Goal: Information Seeking & Learning: Learn about a topic

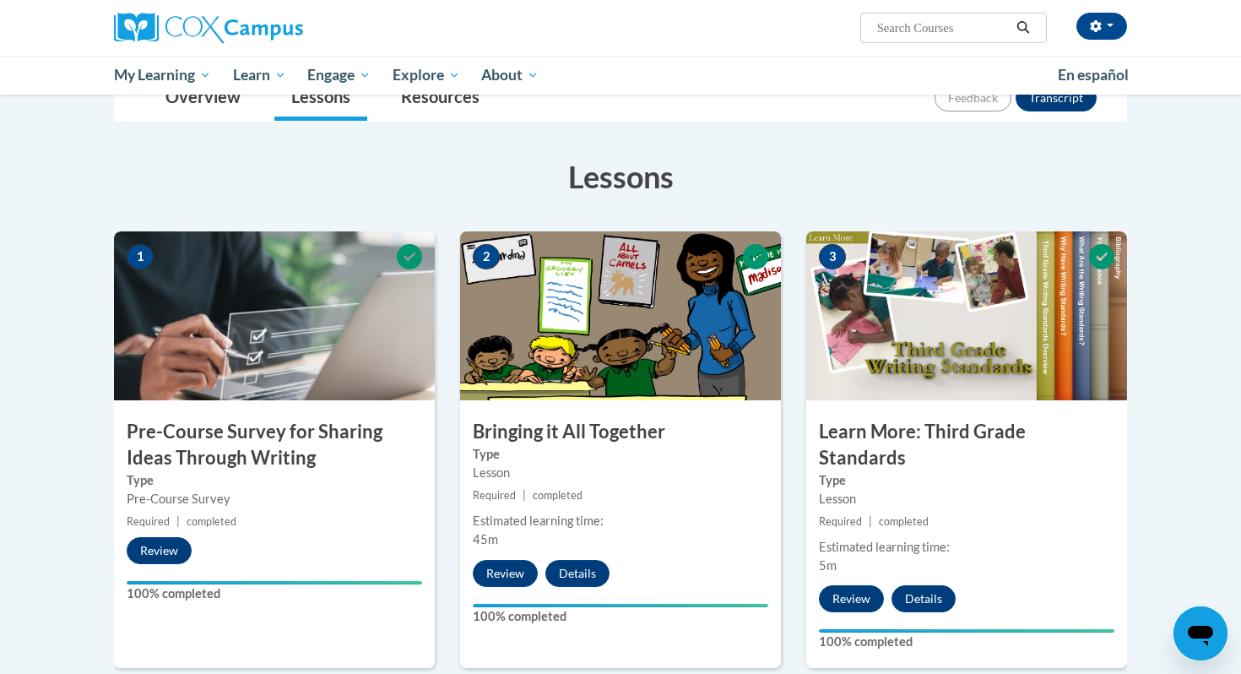
scroll to position [191, 0]
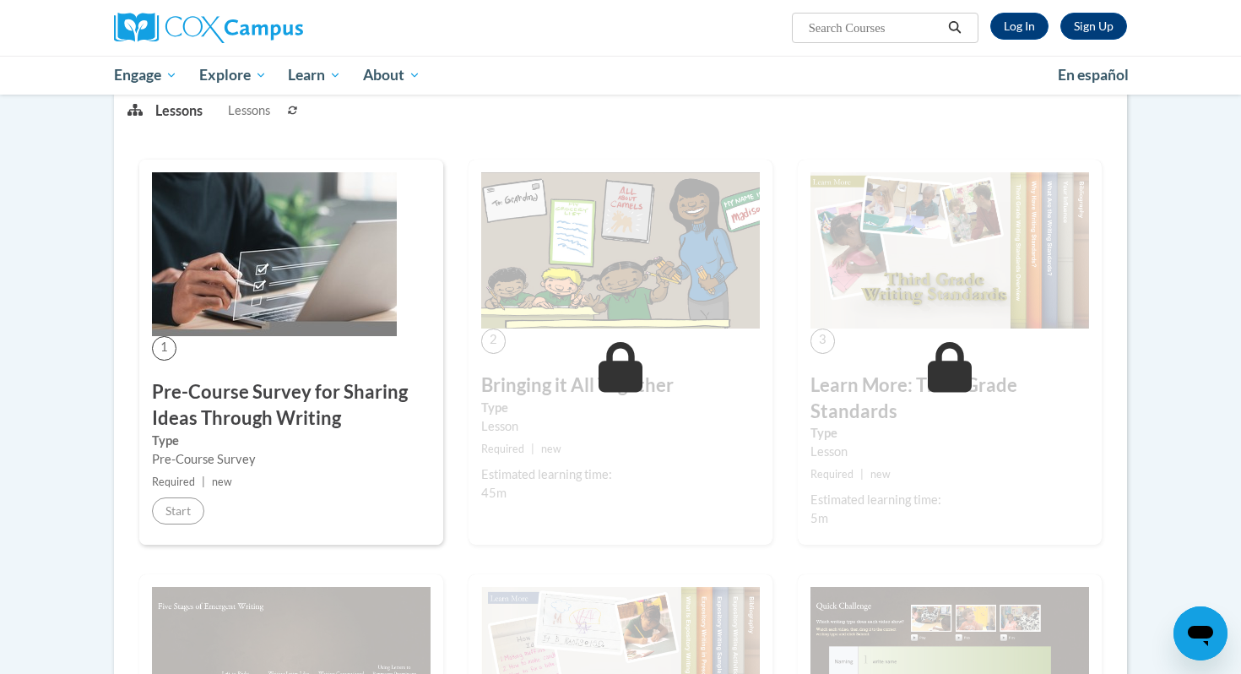
scroll to position [191, 0]
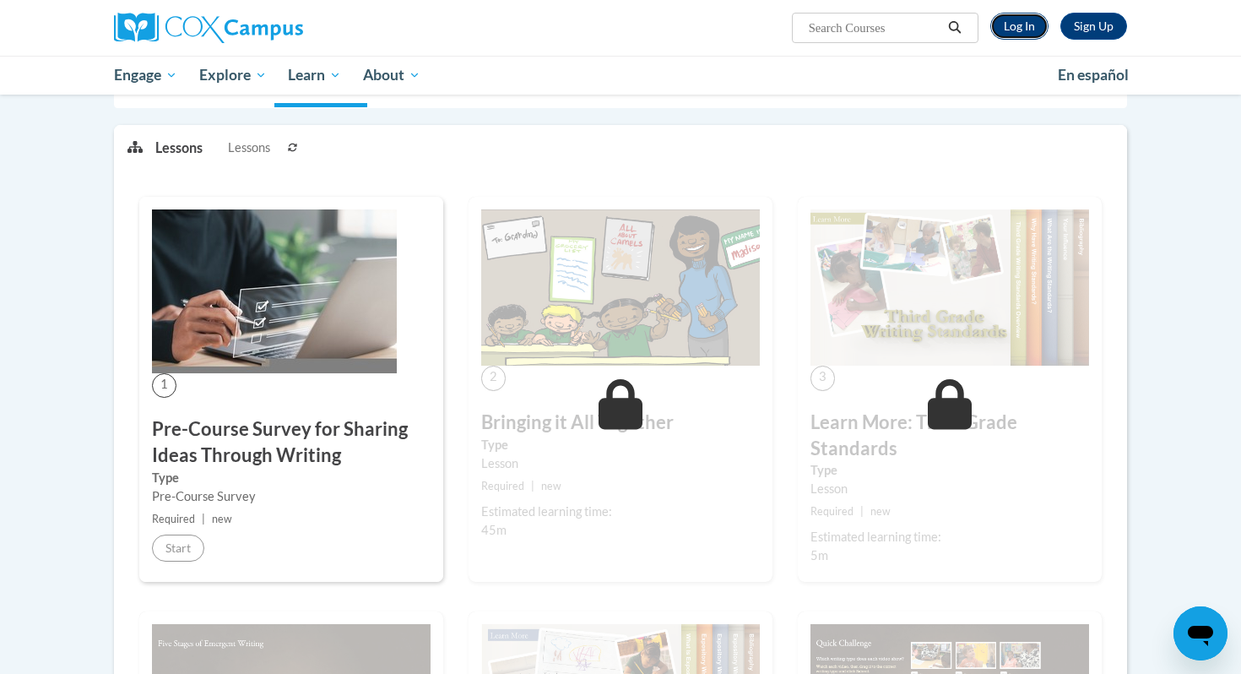
click at [1024, 29] on link "Log In" at bounding box center [1019, 26] width 58 height 27
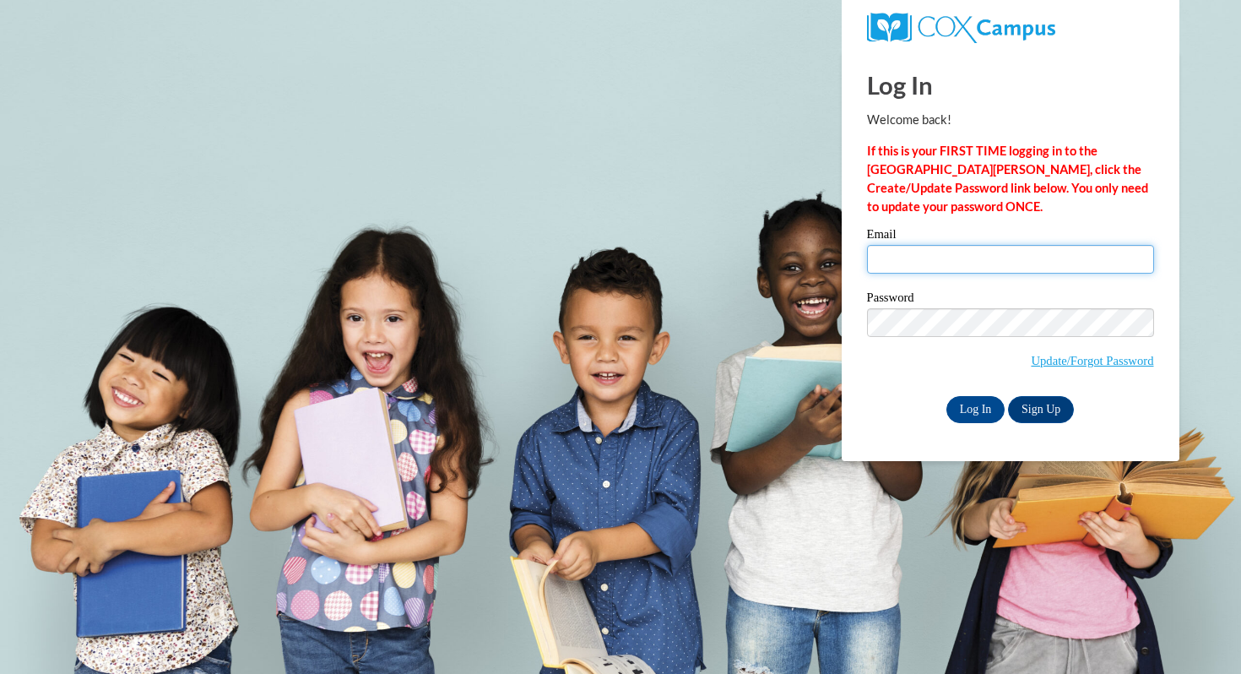
click at [884, 263] on input "Email" at bounding box center [1010, 259] width 287 height 29
type input "cgwilson@corinth.k12.ms.us"
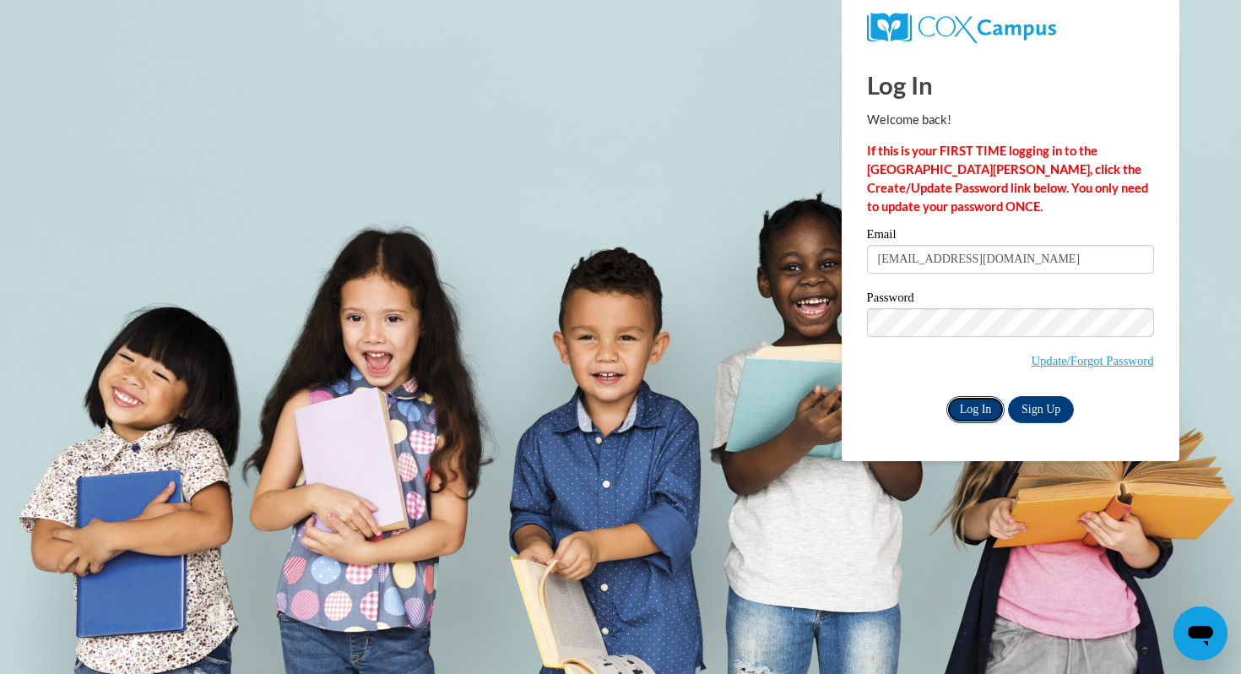
click at [970, 410] on input "Log In" at bounding box center [975, 409] width 59 height 27
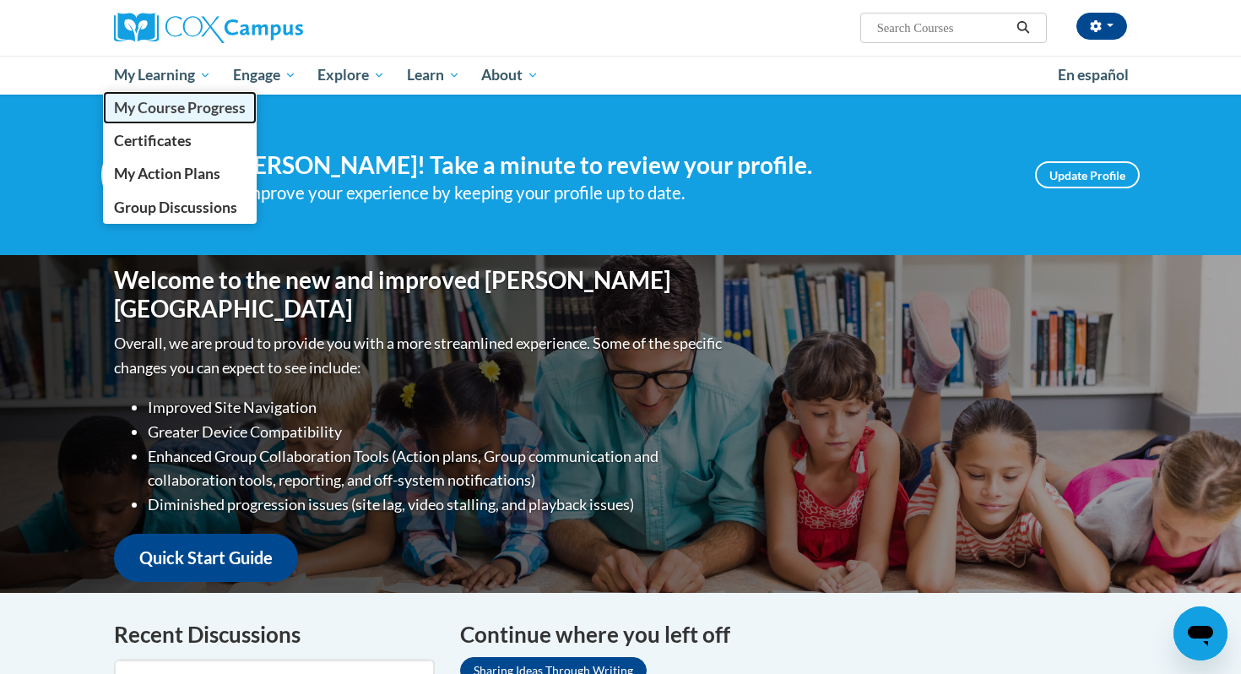
click at [185, 106] on span "My Course Progress" at bounding box center [180, 108] width 132 height 18
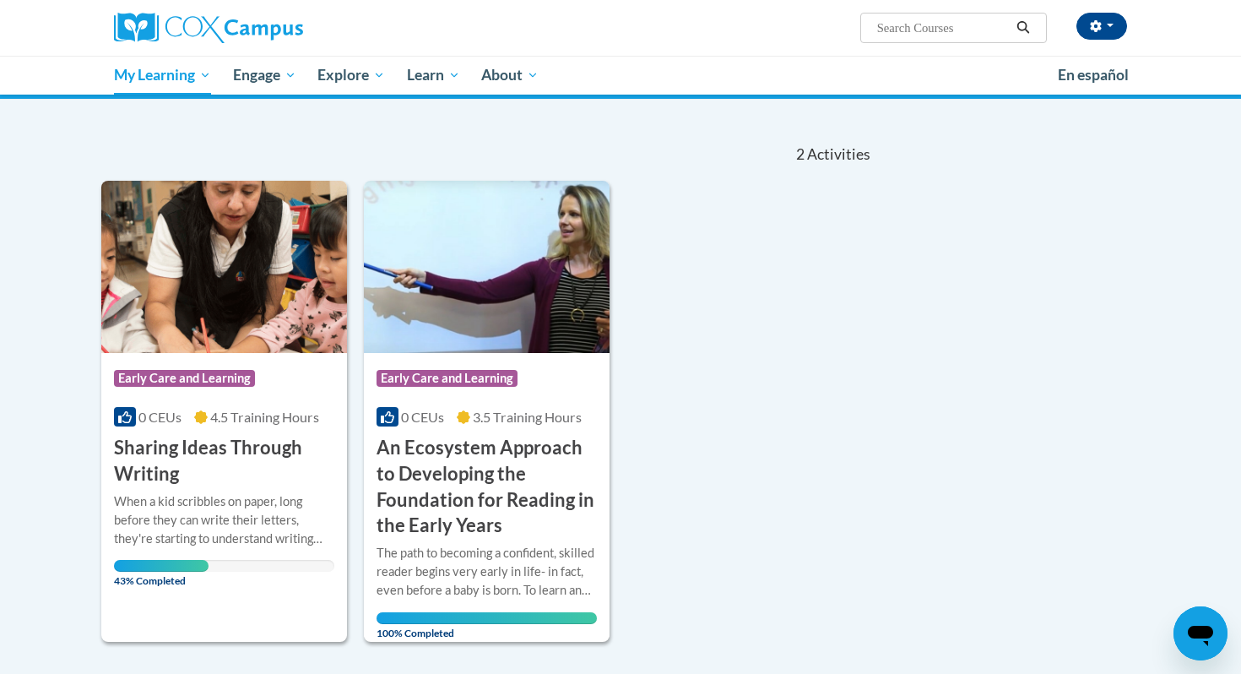
scroll to position [212, 0]
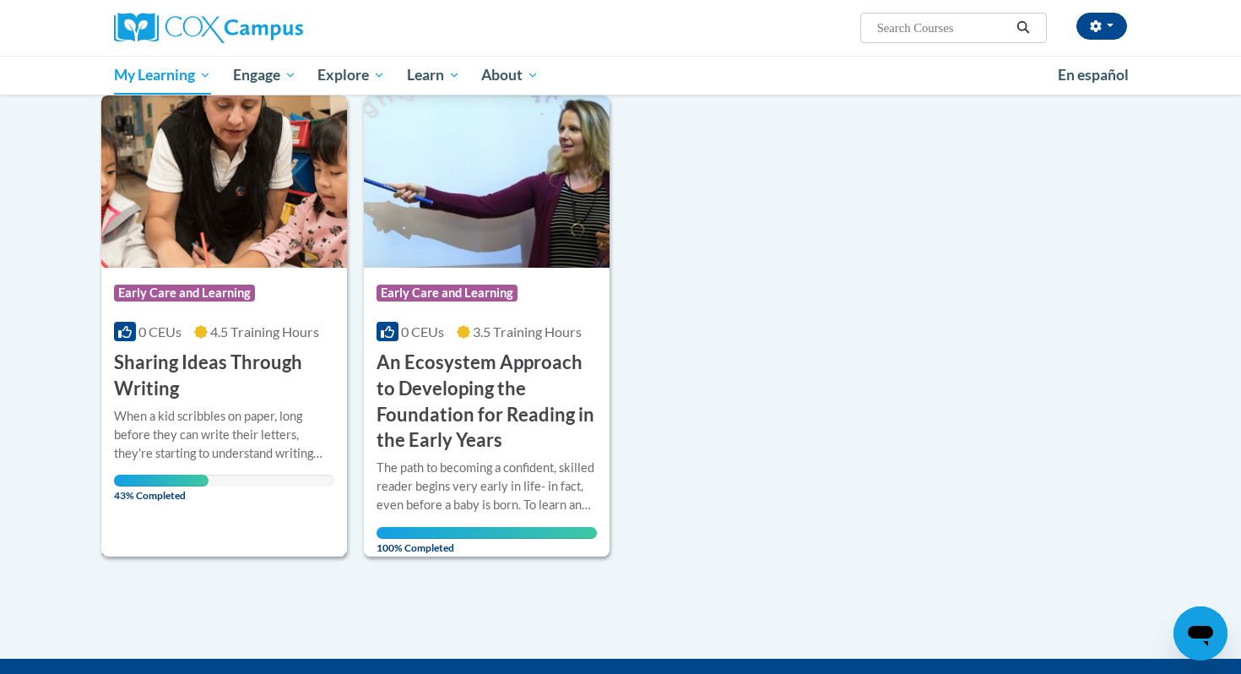
click at [290, 420] on div "When a kid scribbles on paper, long before they can write their letters, they'r…" at bounding box center [224, 435] width 220 height 56
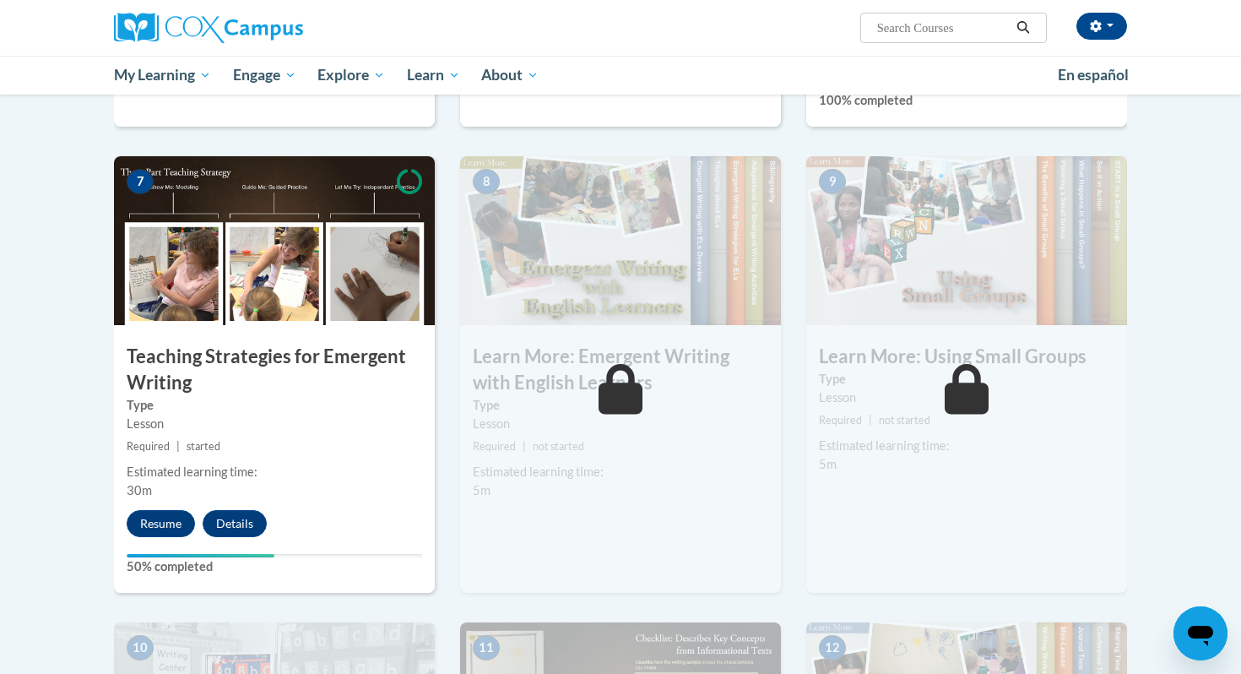
scroll to position [1230, 0]
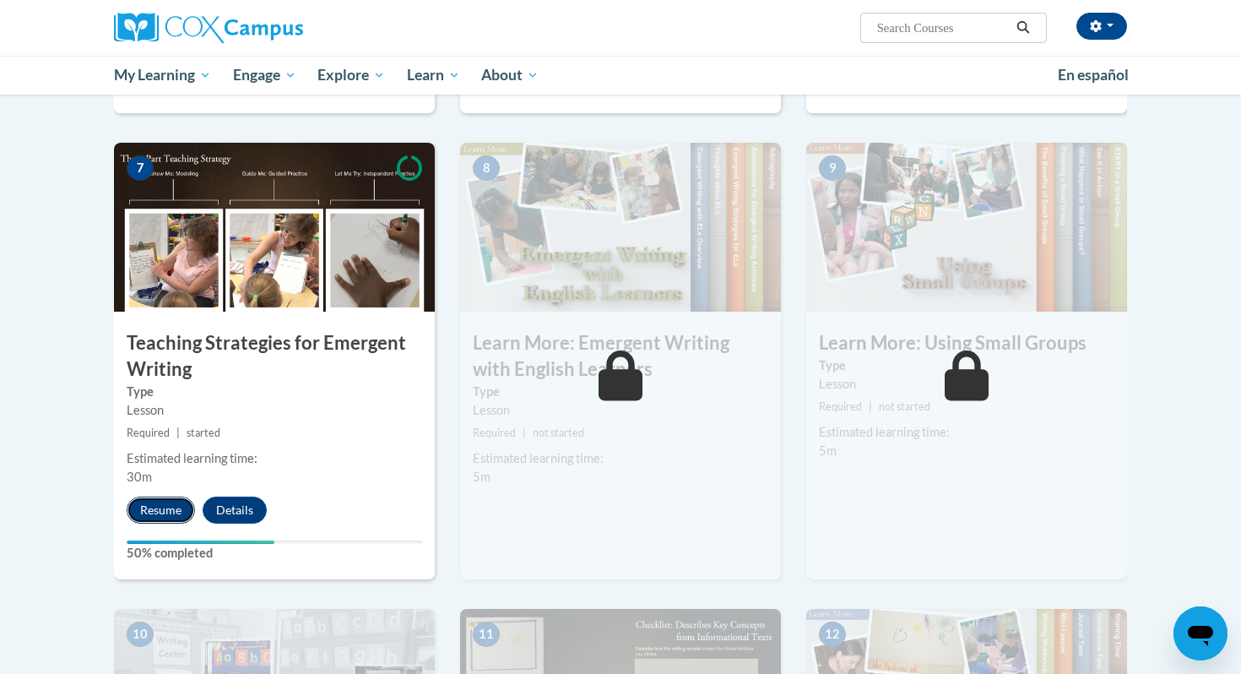
click at [166, 496] on button "Resume" at bounding box center [161, 509] width 68 height 27
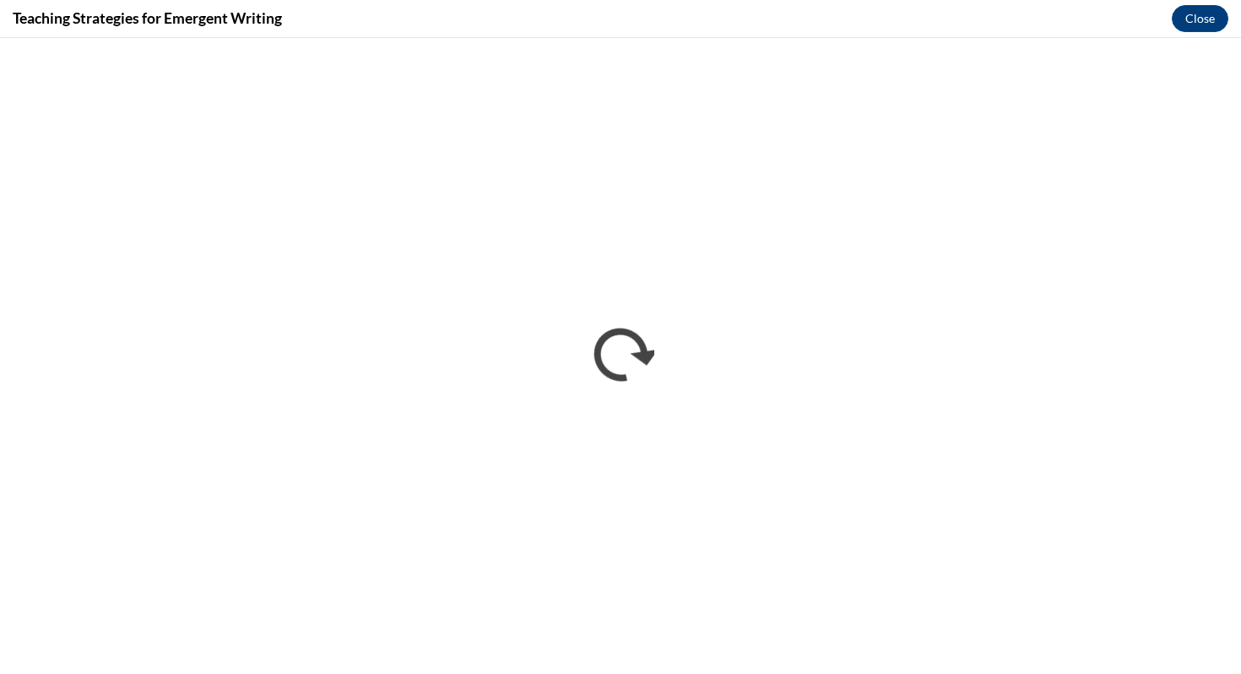
scroll to position [0, 0]
